Goal: Information Seeking & Learning: Learn about a topic

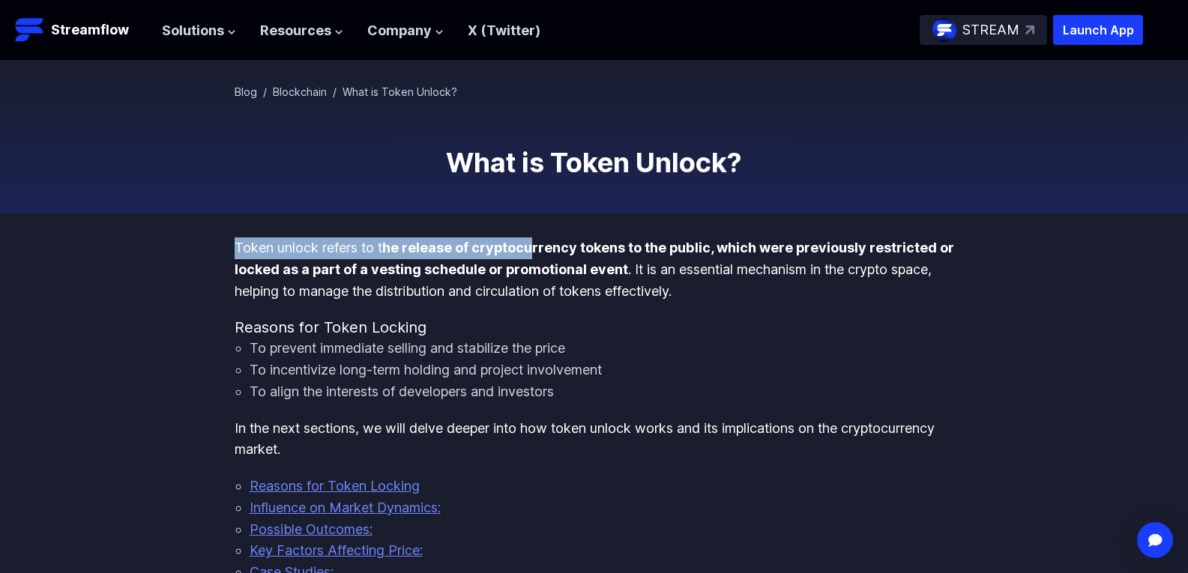
drag, startPoint x: 235, startPoint y: 249, endPoint x: 530, endPoint y: 235, distance: 295.7
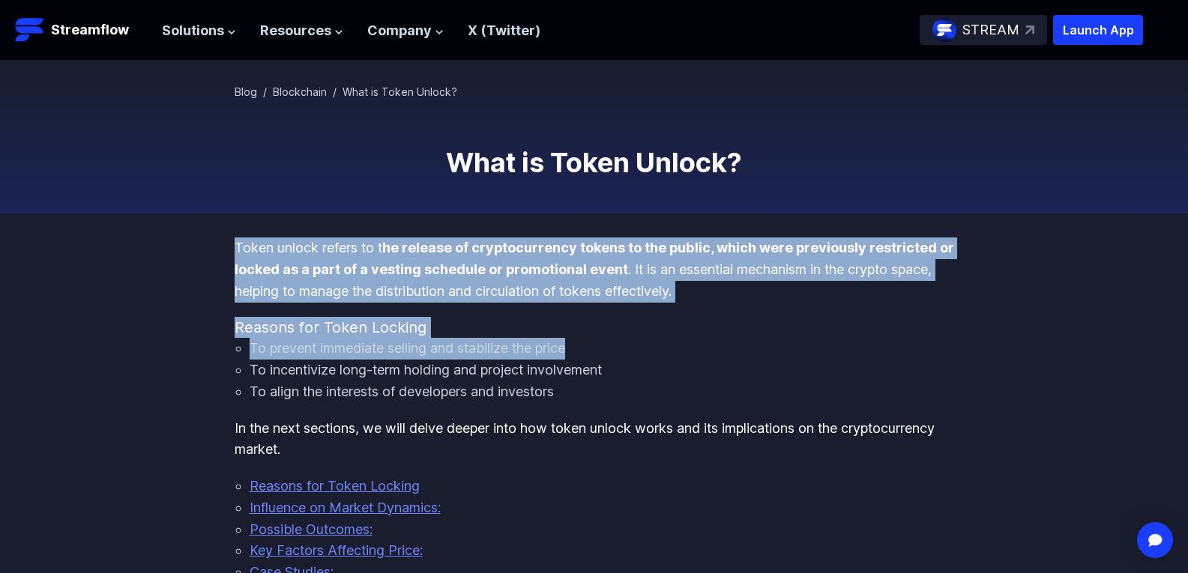
drag, startPoint x: 236, startPoint y: 245, endPoint x: 915, endPoint y: 357, distance: 688.3
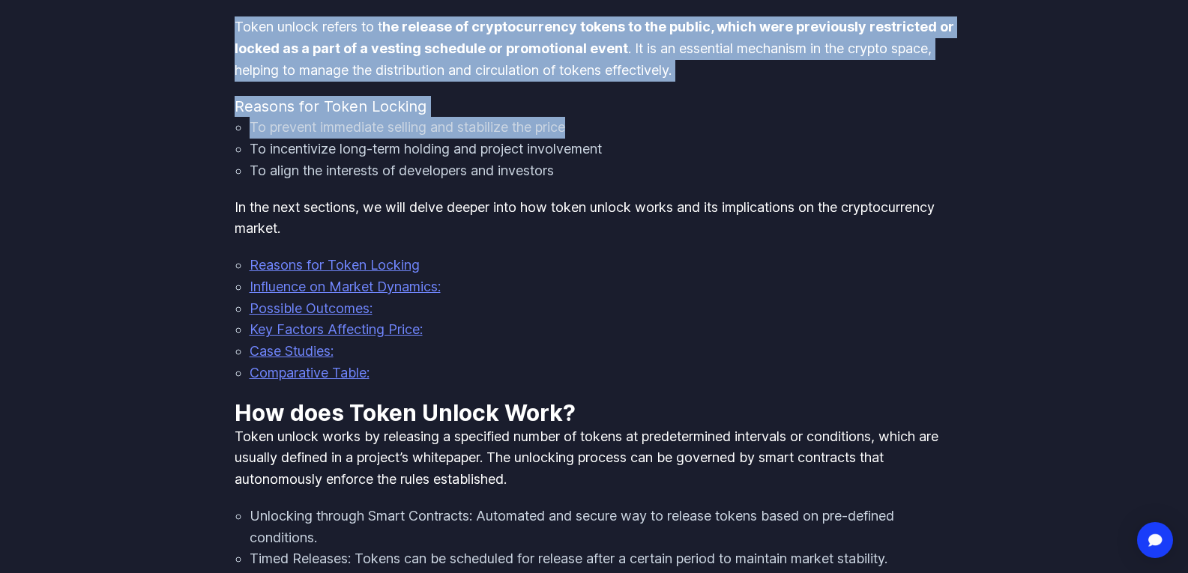
scroll to position [225, 0]
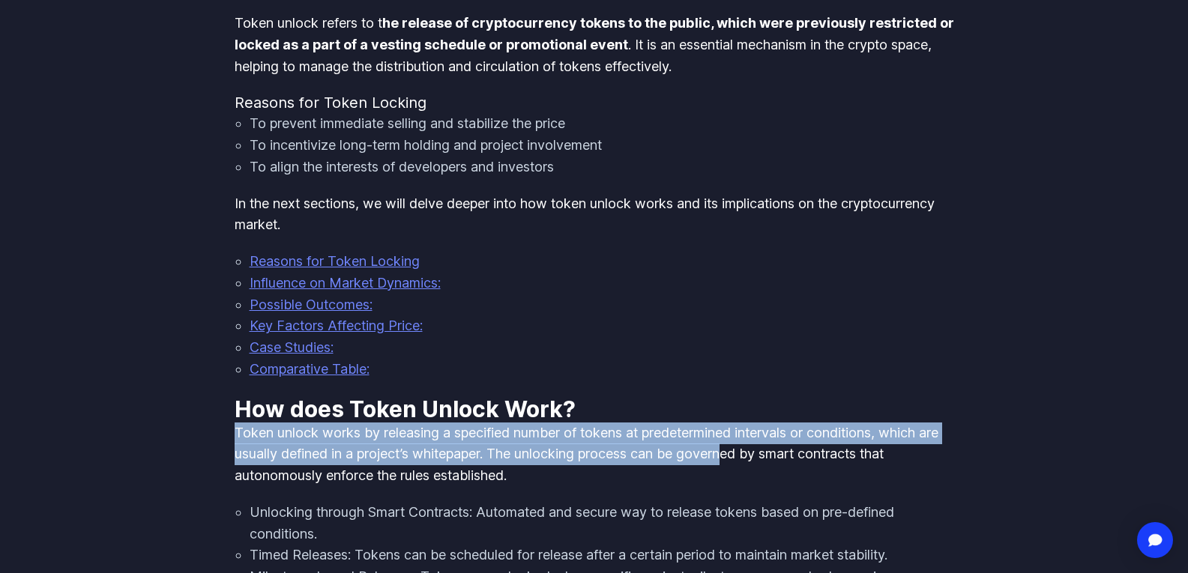
drag, startPoint x: 238, startPoint y: 438, endPoint x: 761, endPoint y: 453, distance: 523.4
click at [761, 453] on p "Token unlock works by releasing a specified number of tokens at predetermined i…" at bounding box center [595, 455] width 720 height 64
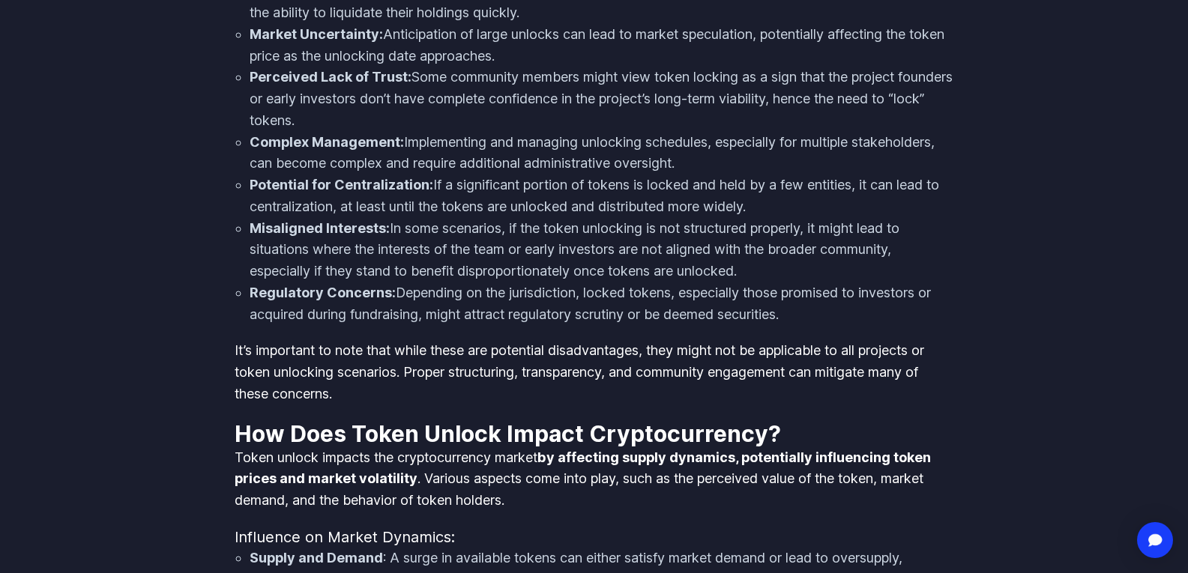
scroll to position [1424, 0]
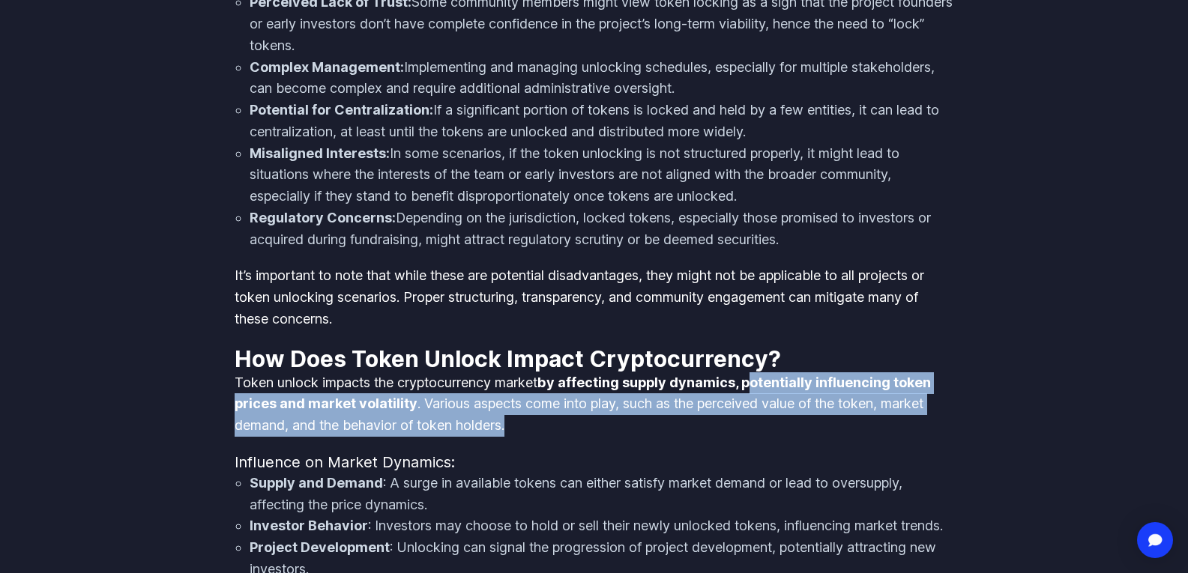
drag, startPoint x: 753, startPoint y: 393, endPoint x: 519, endPoint y: 425, distance: 236.1
click at [519, 425] on p "Token unlock impacts the cryptocurrency market by affecting supply dynamics, po…" at bounding box center [595, 405] width 720 height 64
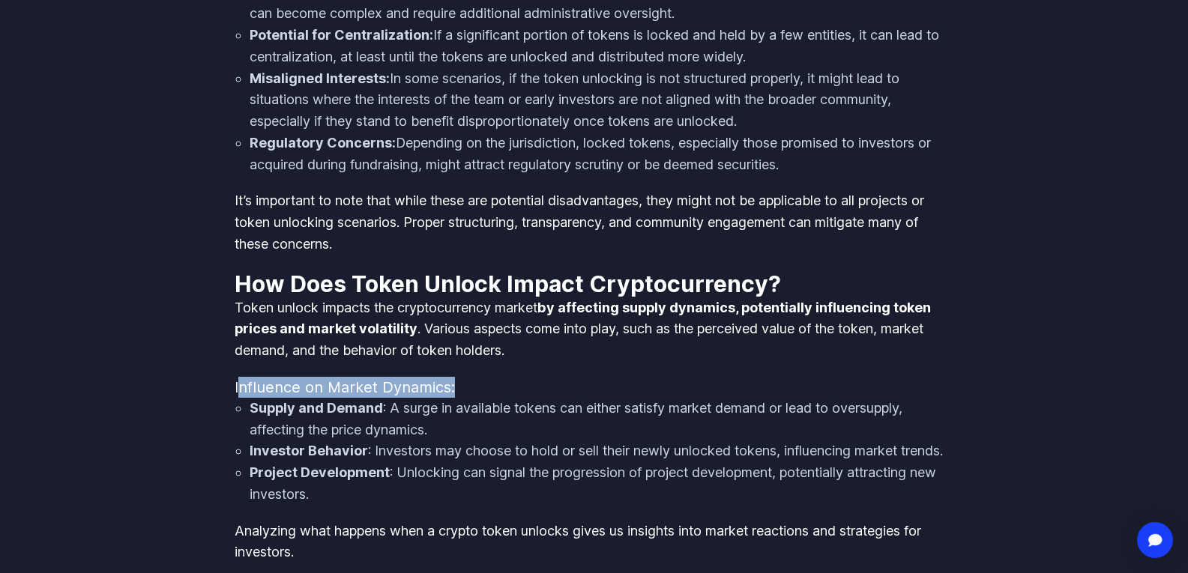
drag, startPoint x: 237, startPoint y: 385, endPoint x: 247, endPoint y: 404, distance: 21.8
click at [247, 404] on div "Token unlock refers to t he release of cryptocurrency tokens to the public, whi…" at bounding box center [595, 426] width 720 height 3377
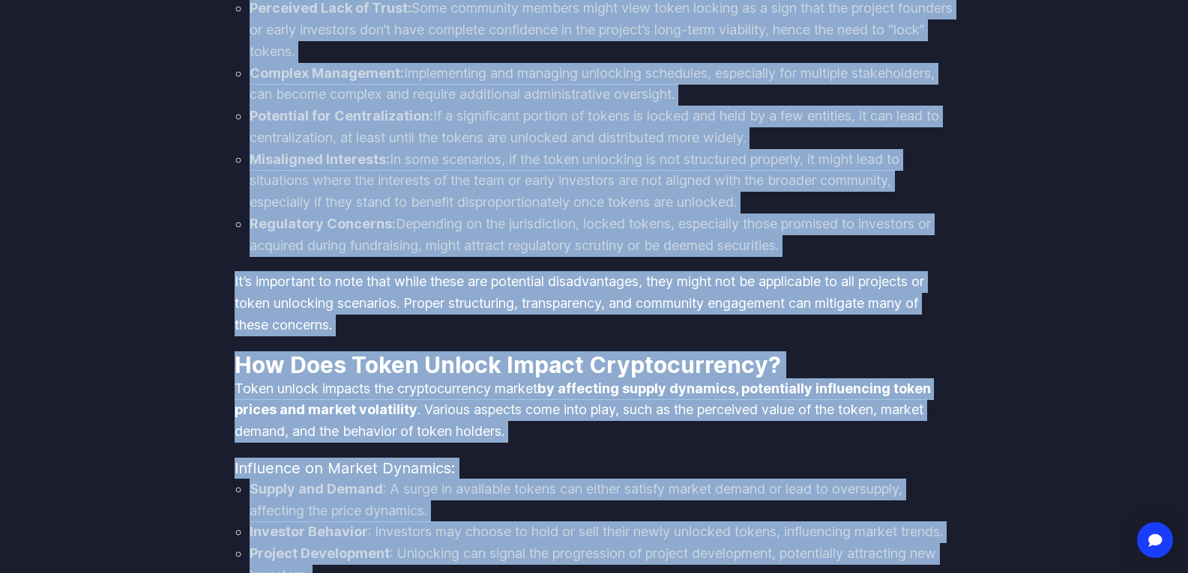
scroll to position [1689, 0]
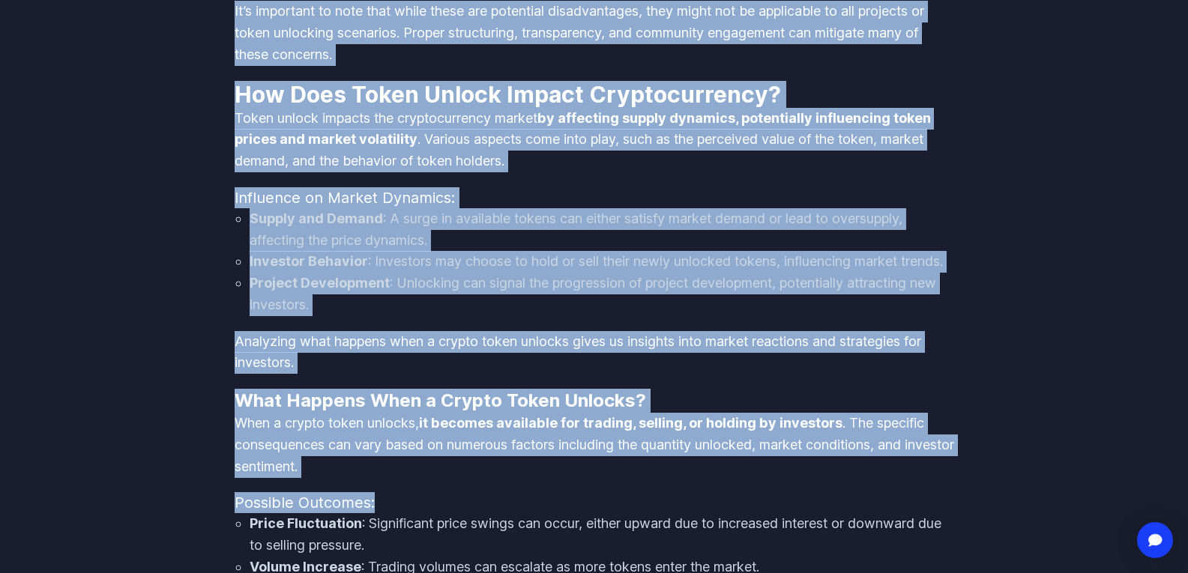
drag, startPoint x: 234, startPoint y: 166, endPoint x: 433, endPoint y: 507, distance: 395.1
click at [433, 507] on div "Token unlock refers to t he release of cryptocurrency tokens to the public, whi…" at bounding box center [595, 237] width 720 height 3377
click at [879, 273] on li "Investor Behavior : Investors may choose to hold or sell their newly unlocked t…" at bounding box center [602, 262] width 705 height 22
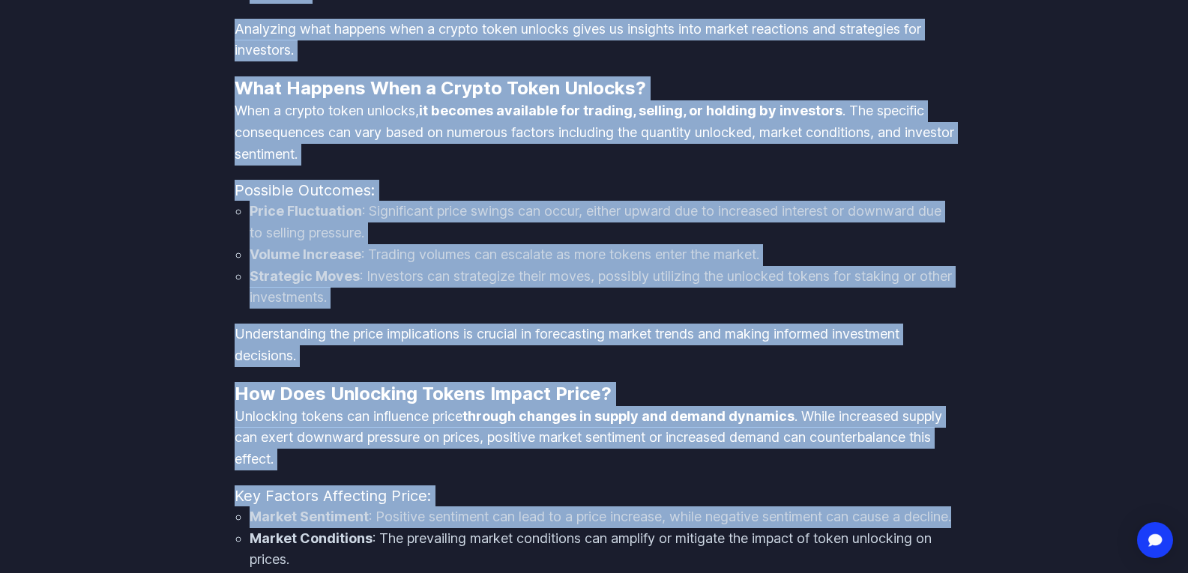
scroll to position [2076, 0]
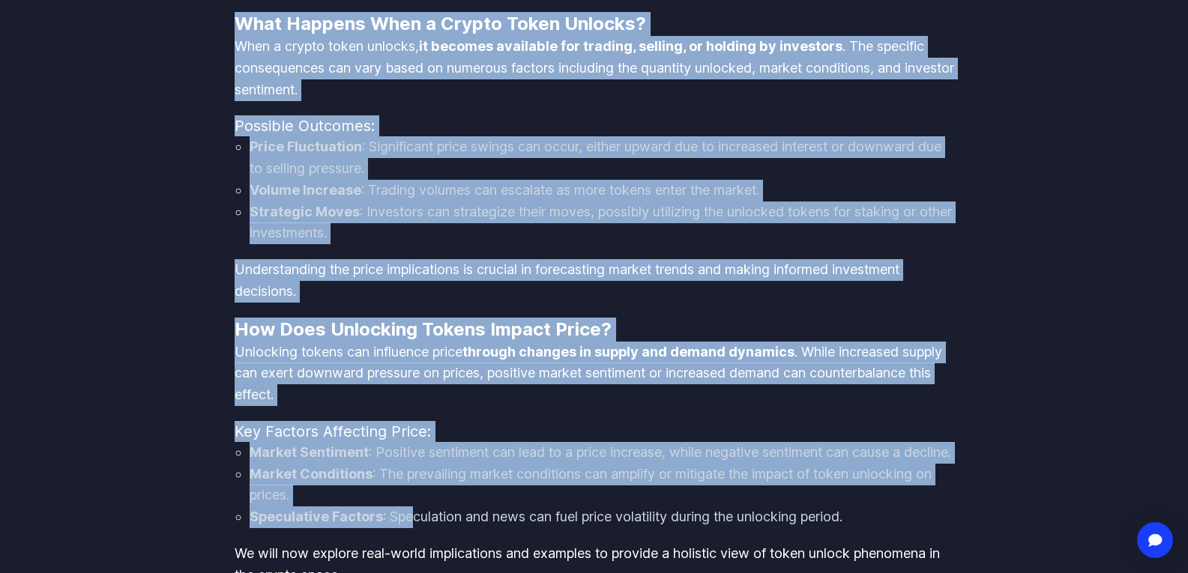
drag, startPoint x: 226, startPoint y: 238, endPoint x: 405, endPoint y: 497, distance: 314.8
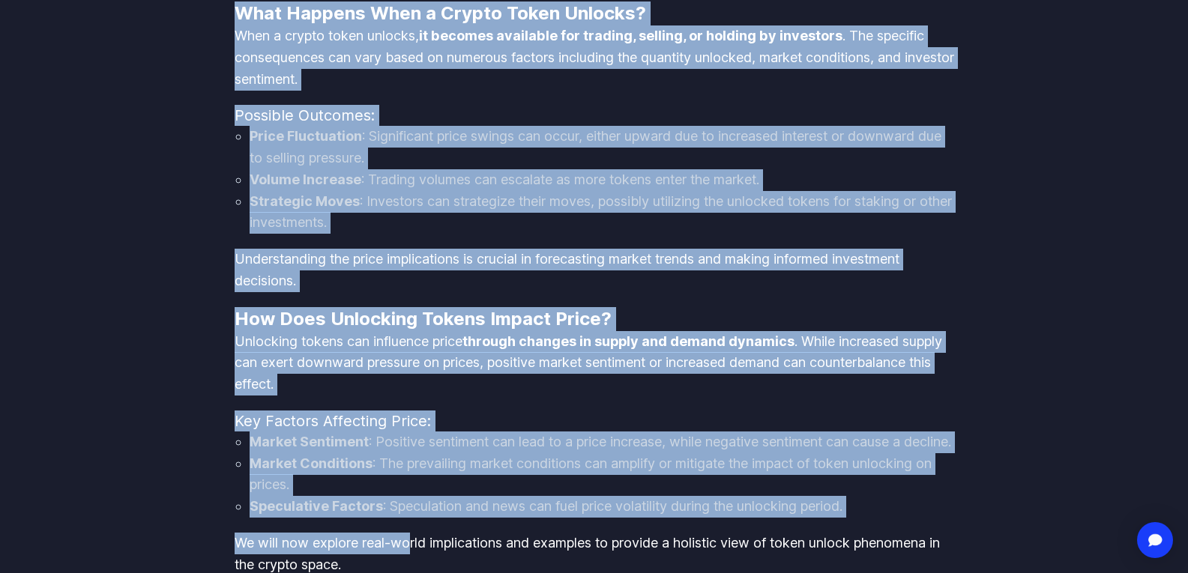
click at [396, 454] on li "Market Sentiment : Positive sentiment can lead to a price increase, while negat…" at bounding box center [602, 443] width 705 height 22
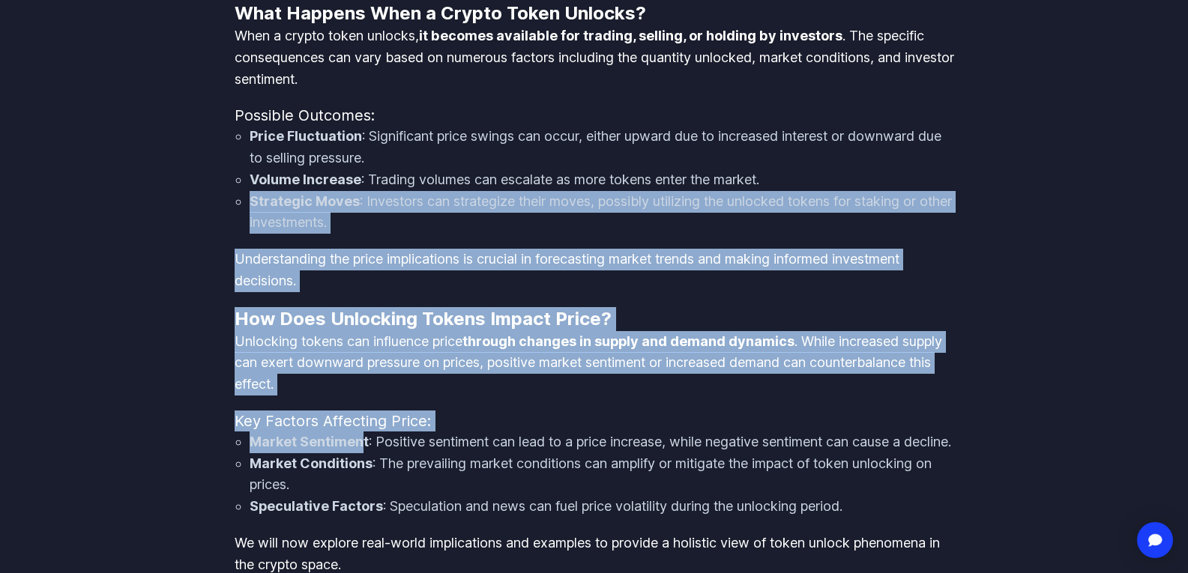
drag, startPoint x: 364, startPoint y: 466, endPoint x: 215, endPoint y: 215, distance: 292.1
click at [381, 432] on h4 "Key Factors Affecting Price:" at bounding box center [595, 421] width 720 height 21
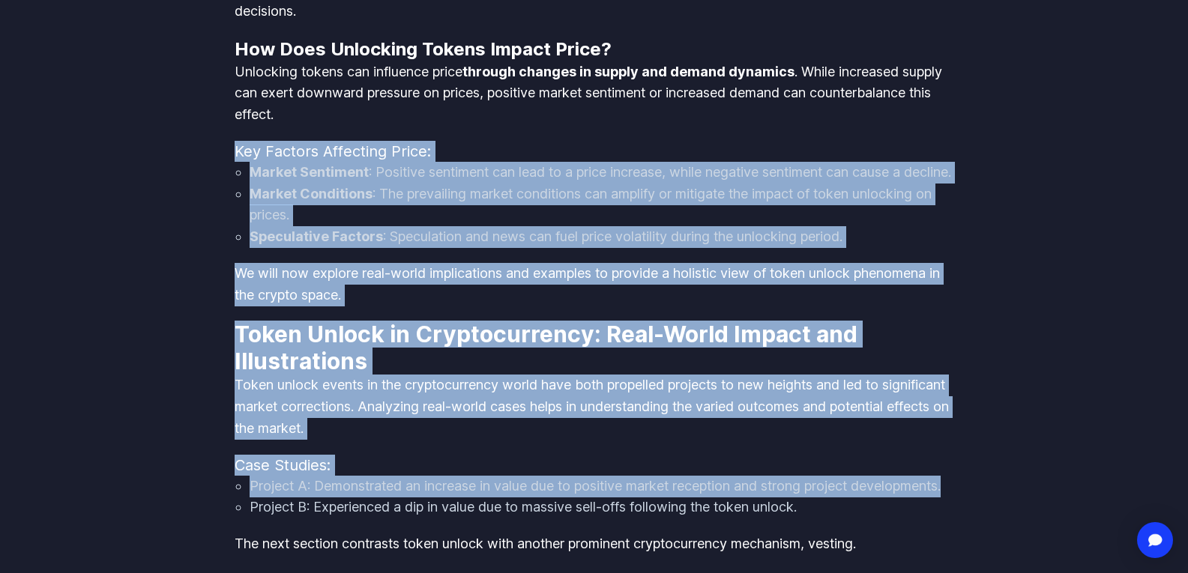
scroll to position [2432, 0]
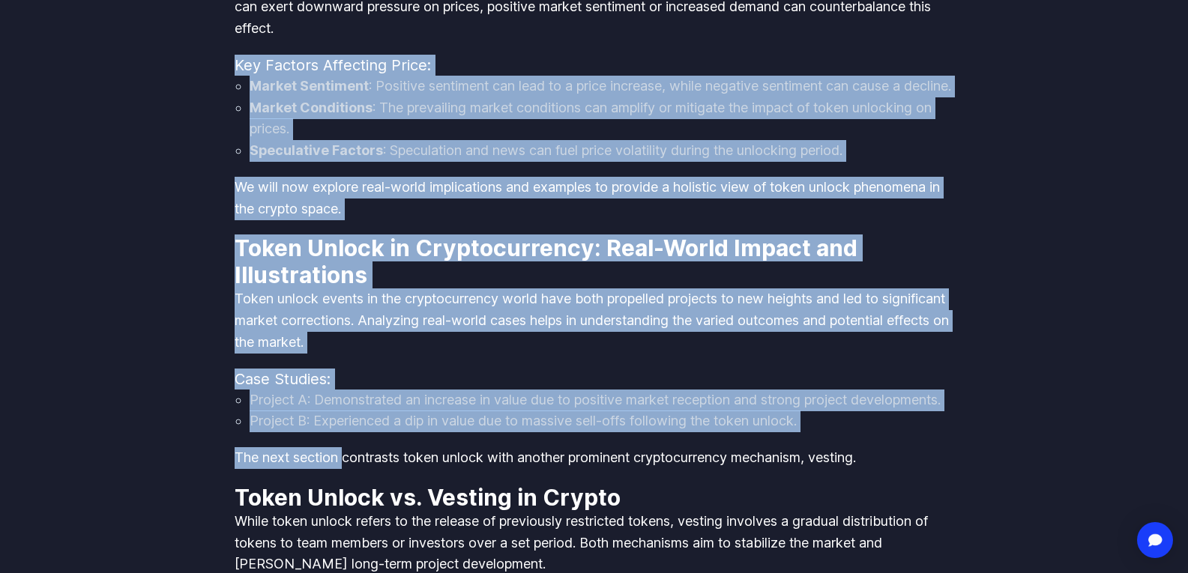
drag, startPoint x: 235, startPoint y: 436, endPoint x: 346, endPoint y: 518, distance: 138.2
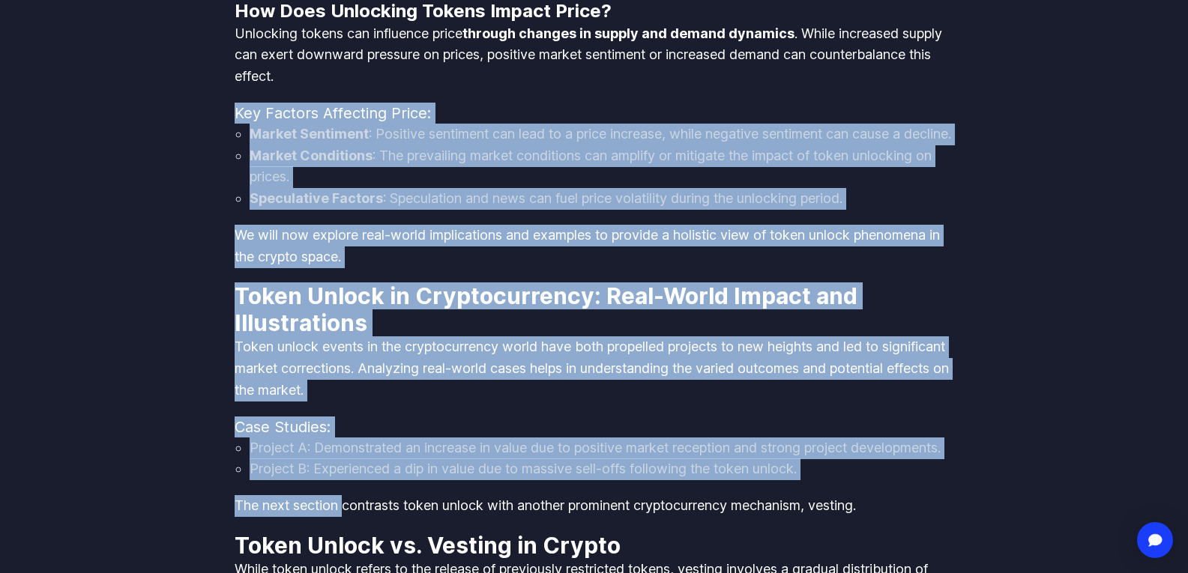
scroll to position [2357, 0]
